Goal: Find specific page/section: Find specific page/section

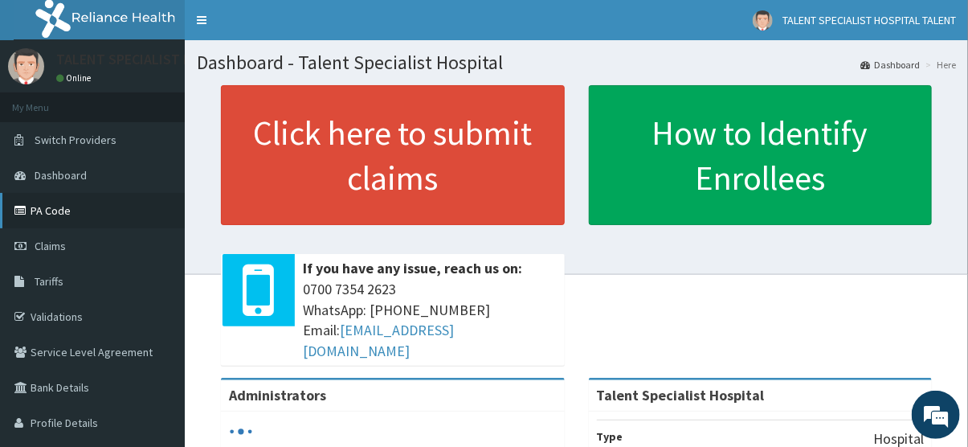
click at [84, 209] on link "PA Code" at bounding box center [92, 210] width 185 height 35
click at [72, 215] on link "PA Code" at bounding box center [92, 210] width 185 height 35
click at [122, 207] on link "PA Code" at bounding box center [92, 210] width 185 height 35
click at [101, 202] on link "PA Code" at bounding box center [92, 210] width 185 height 35
